Goal: Find specific page/section: Find specific page/section

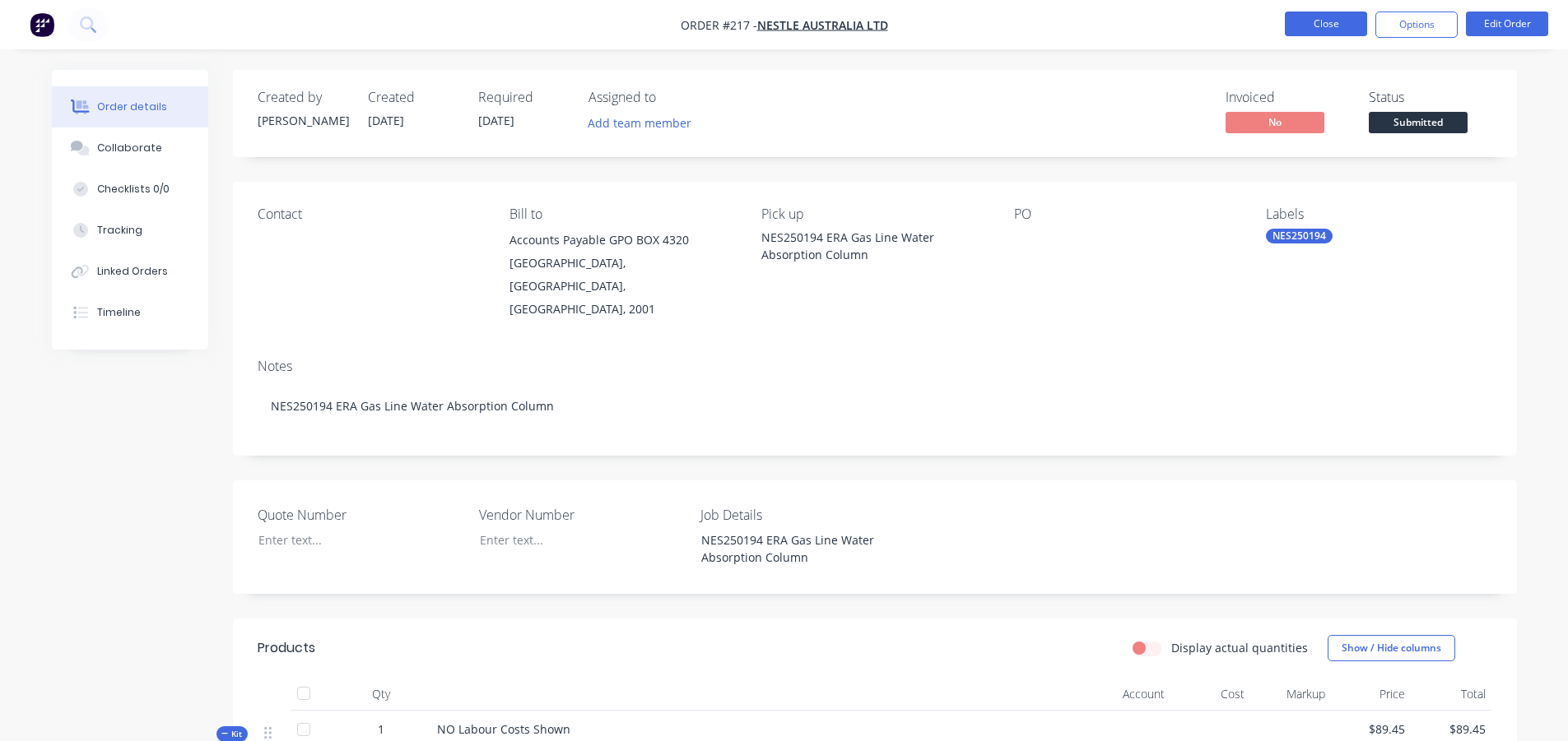
click at [1335, 25] on button "Close" at bounding box center [1326, 24] width 82 height 25
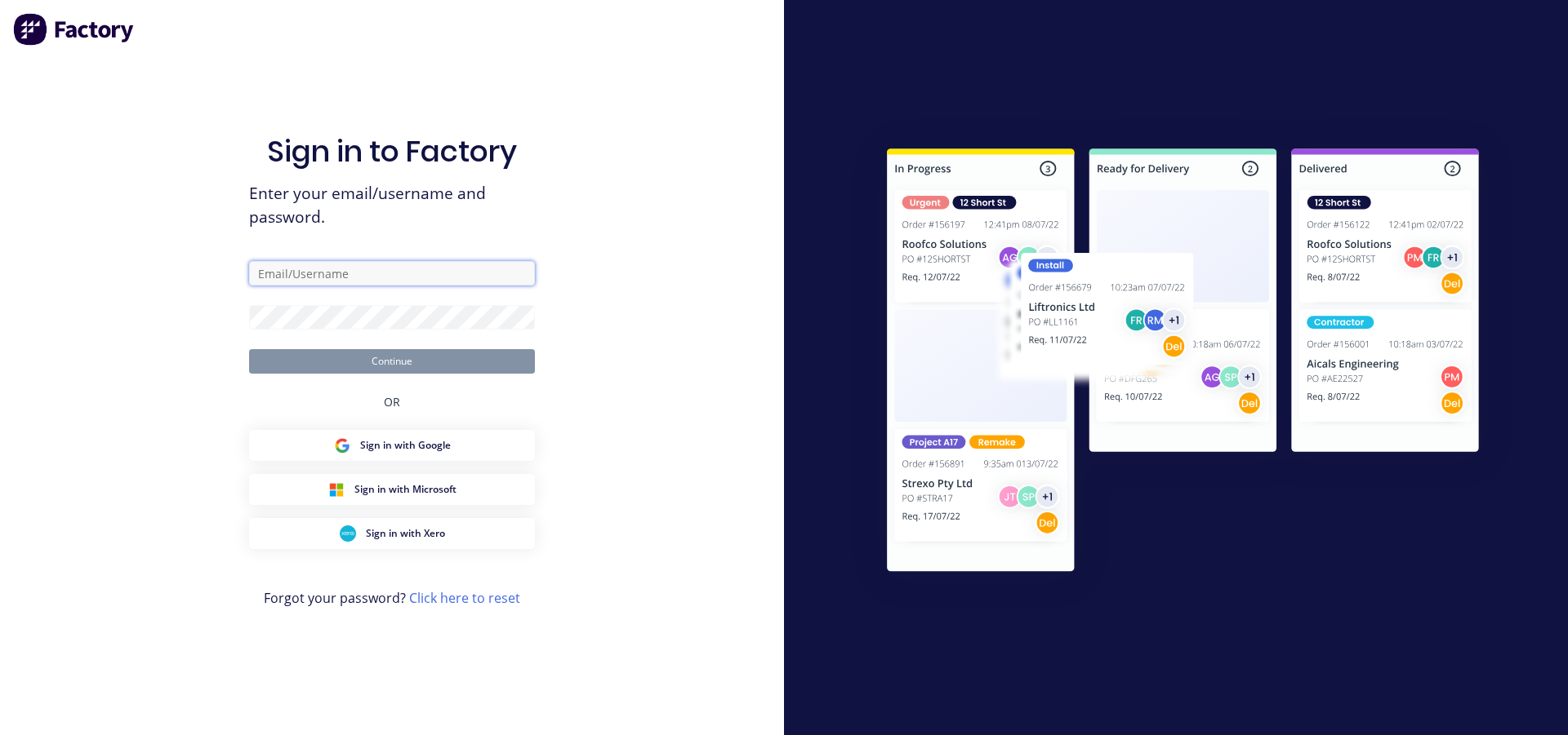
type input "[PERSON_NAME][EMAIL_ADDRESS][DOMAIN_NAME]"
click at [394, 366] on button "Continue" at bounding box center [392, 362] width 286 height 25
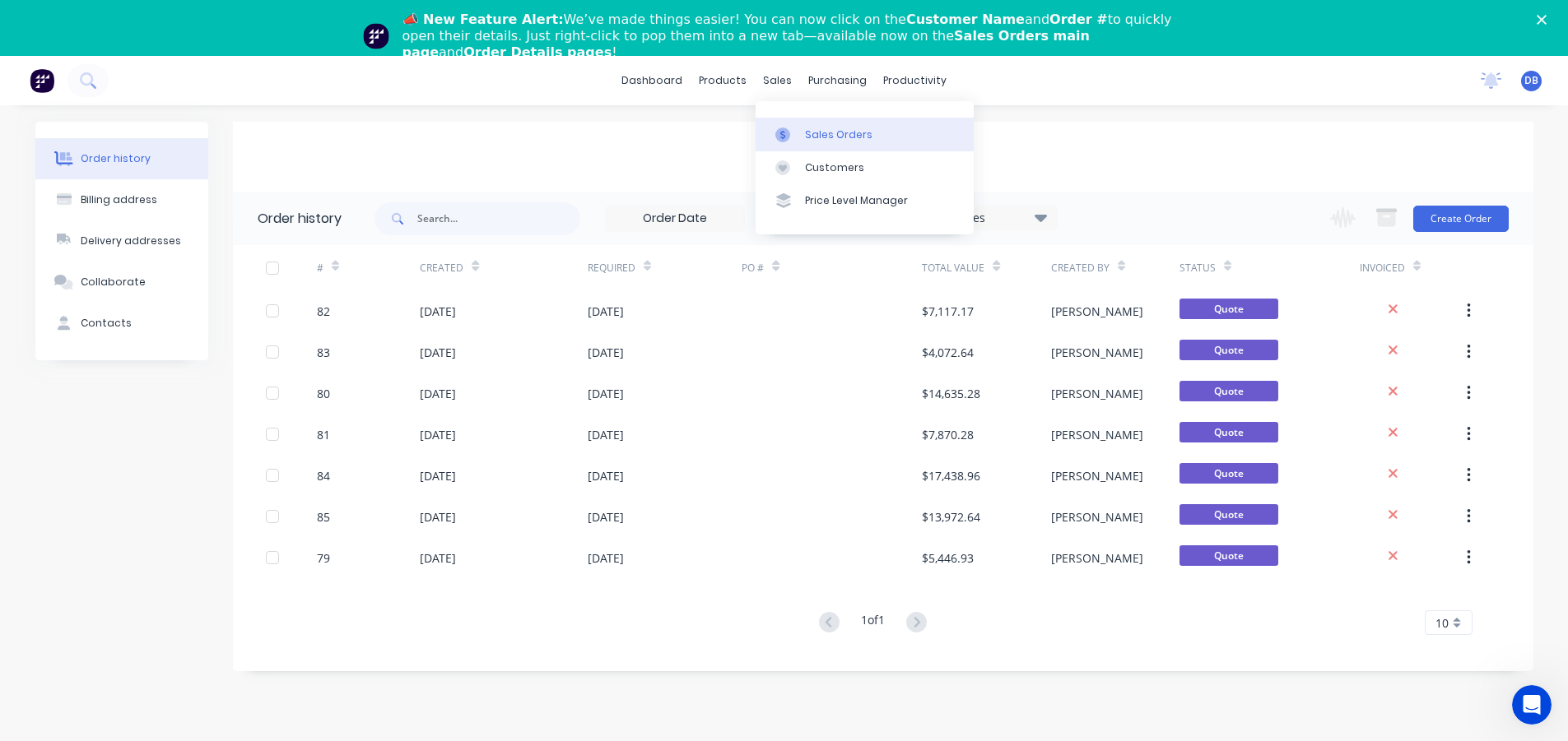
click at [793, 129] on div at bounding box center [788, 135] width 25 height 15
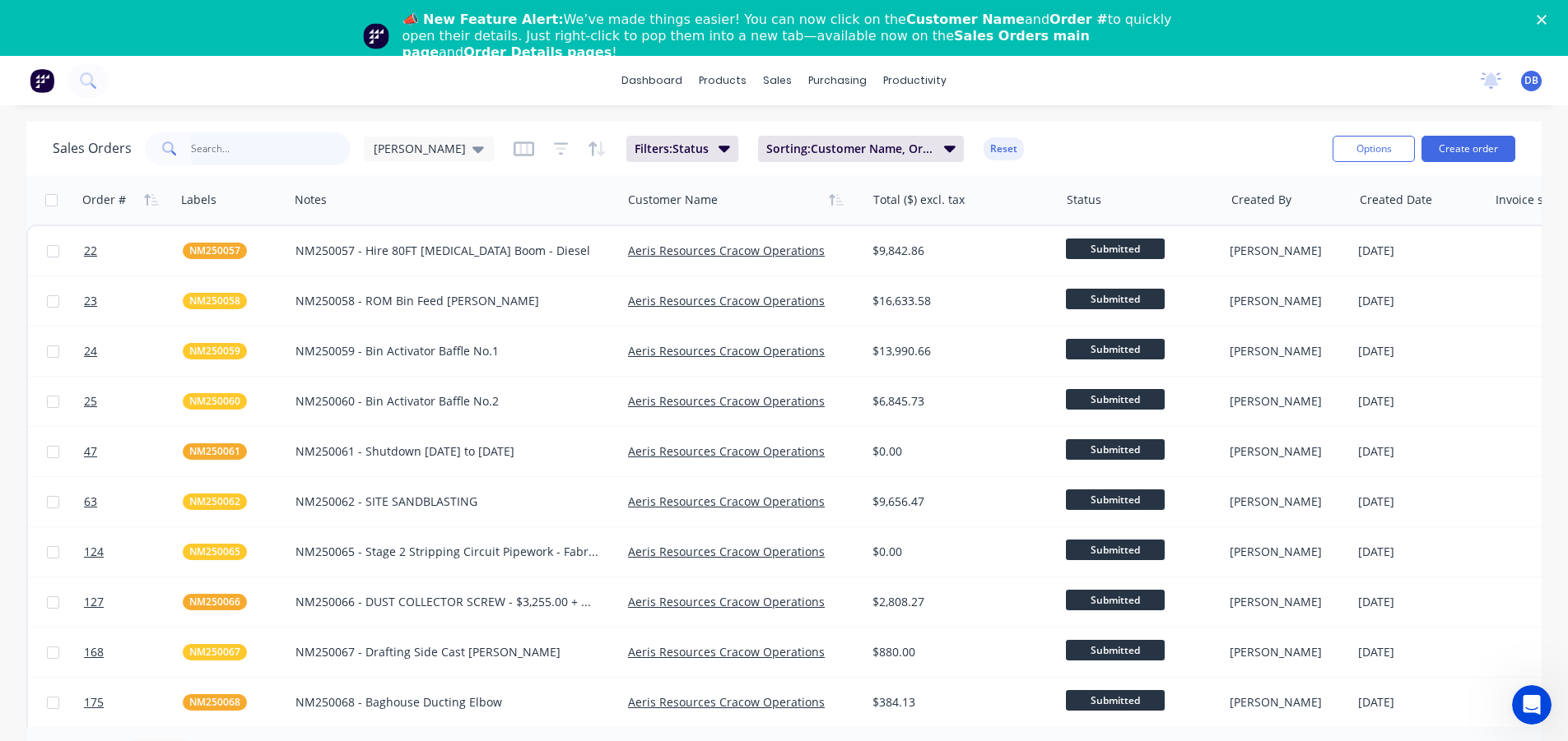
click at [193, 147] on input "text" at bounding box center [271, 148] width 161 height 33
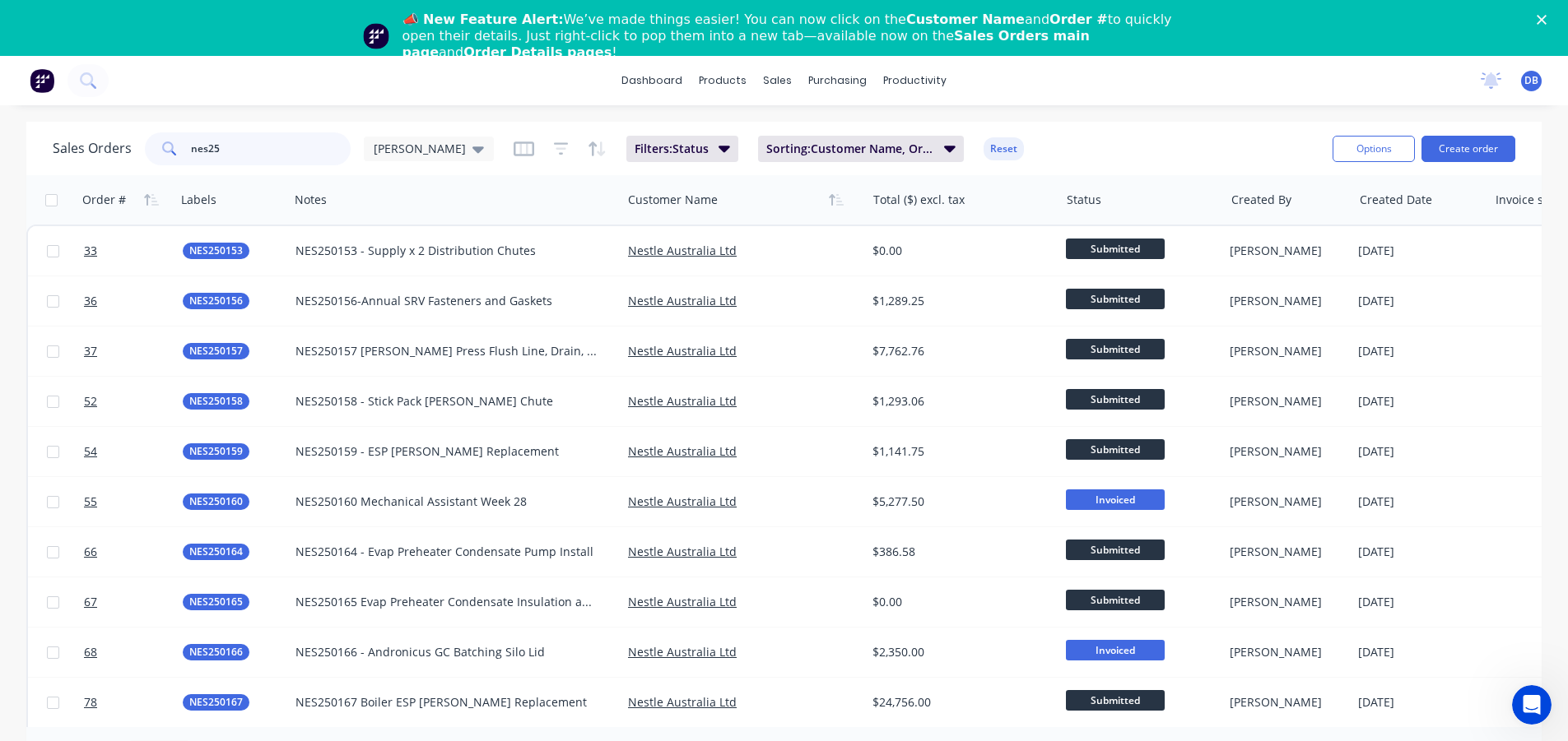
type input "nes25"
